Goal: Transaction & Acquisition: Register for event/course

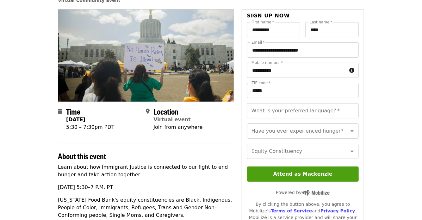
scroll to position [63, 0]
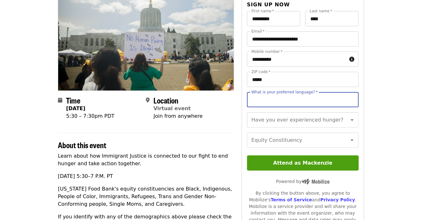
click at [270, 102] on input "What is your preferred language?   *" at bounding box center [303, 99] width 112 height 15
type input "*******"
click at [400, 107] on article "Ending Hunger Power Night: Immigrant Justice [ Edit event ] Virtual Community E…" at bounding box center [211, 198] width 422 height 467
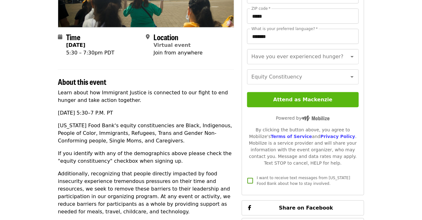
click at [273, 107] on button "Attend as Mackenzie" at bounding box center [303, 99] width 112 height 15
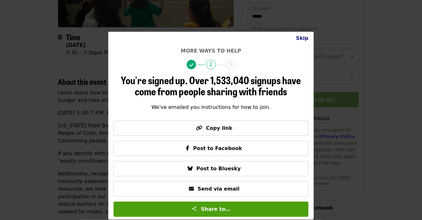
click at [303, 35] on button "Skip" at bounding box center [302, 38] width 22 height 13
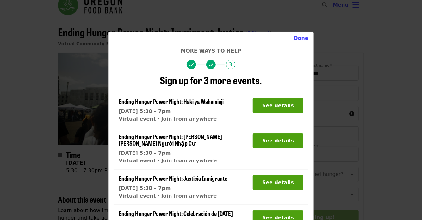
scroll to position [0, 0]
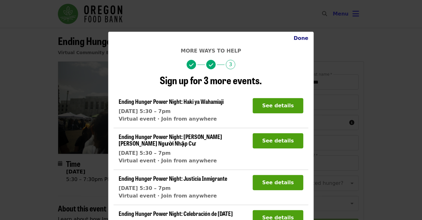
click at [302, 38] on button "Done" at bounding box center [301, 38] width 25 height 13
